Goal: Task Accomplishment & Management: Manage account settings

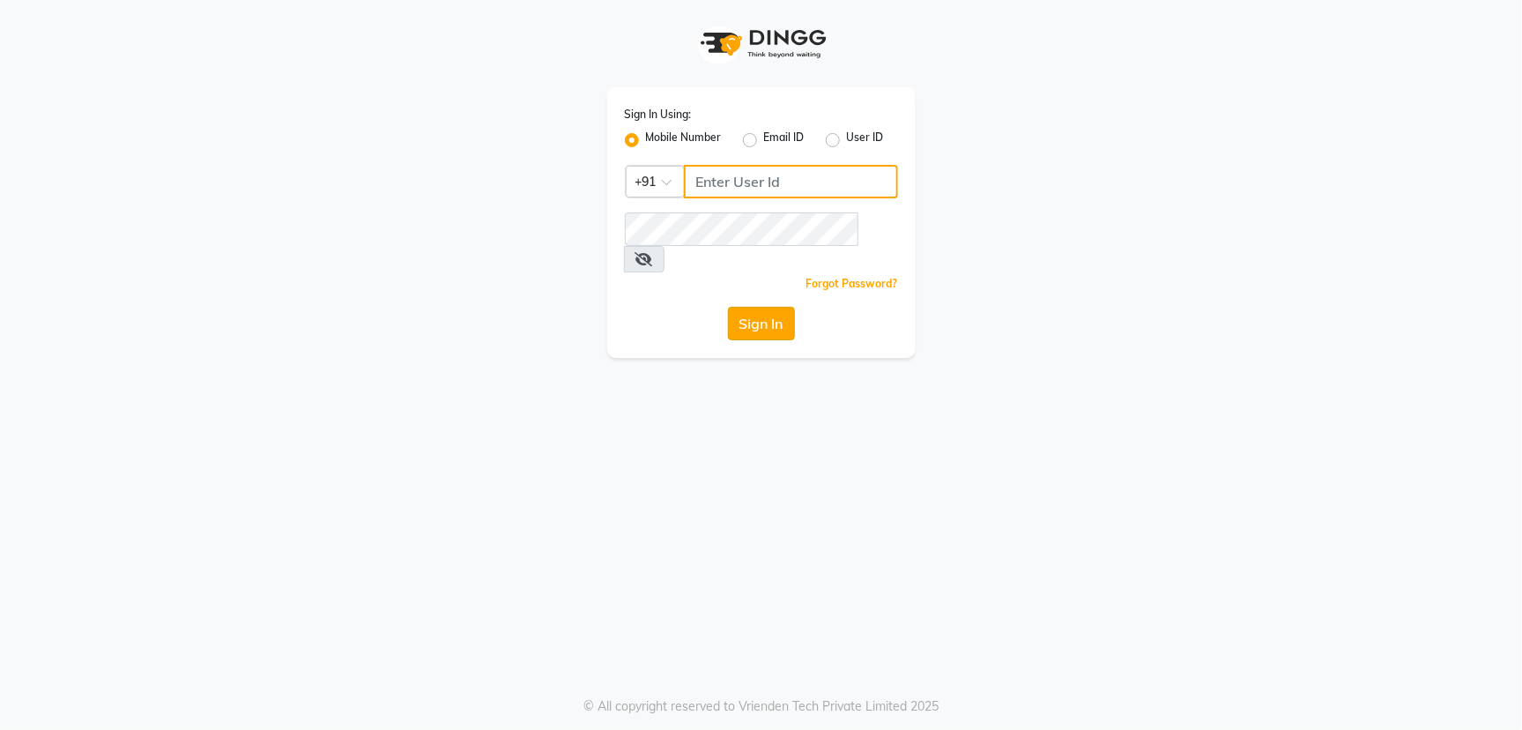
type input "5544332211"
click at [778, 307] on button "Sign In" at bounding box center [761, 323] width 67 height 33
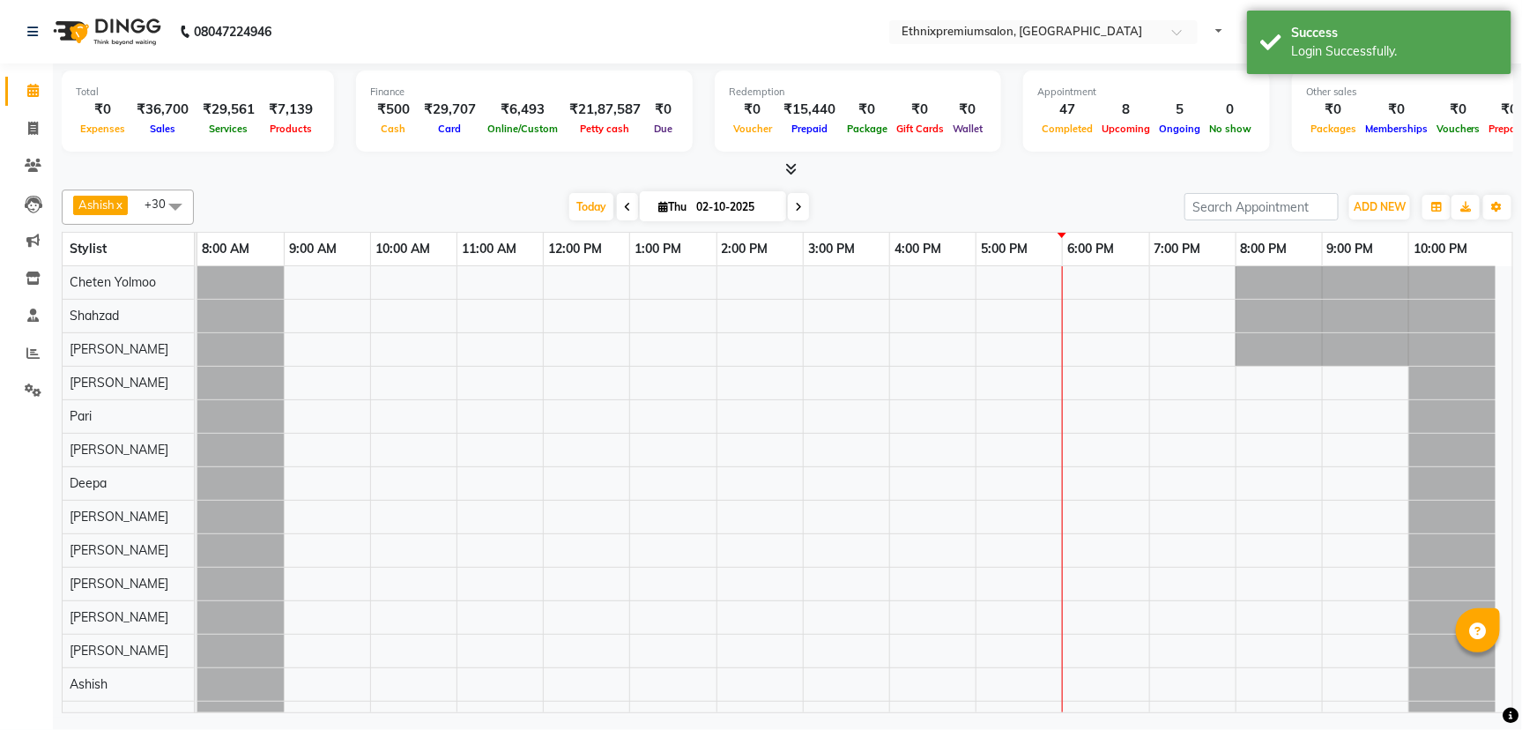
select select "en"
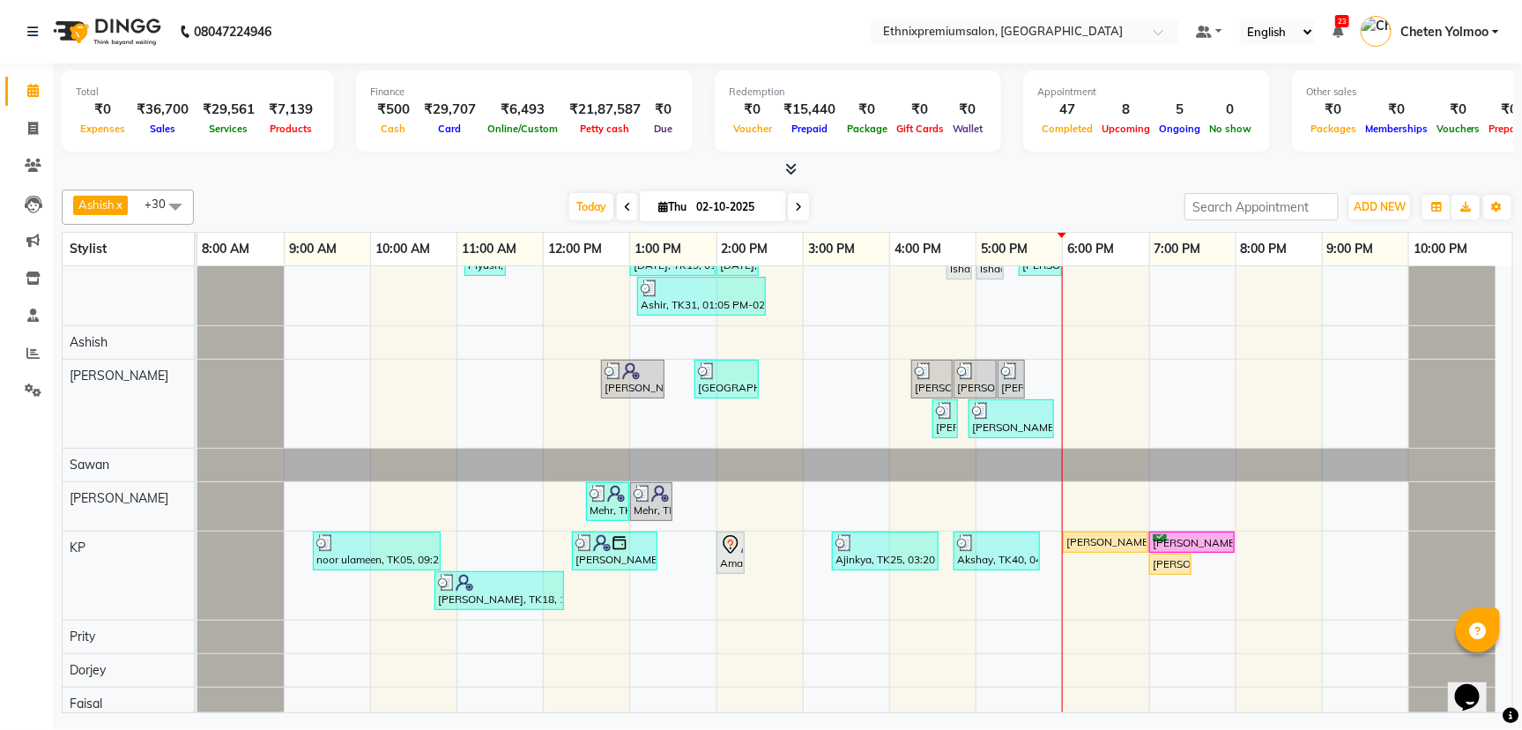
scroll to position [551, 0]
